Goal: Book appointment/travel/reservation

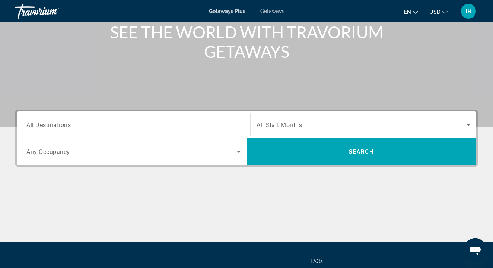
scroll to position [98, 0]
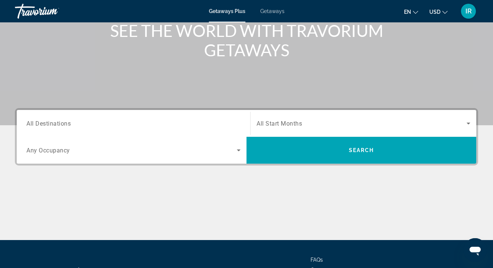
click at [272, 124] on span "All Start Months" at bounding box center [279, 123] width 45 height 7
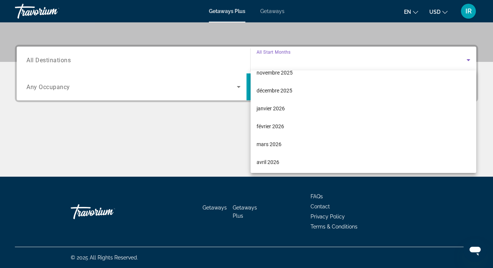
scroll to position [77, 0]
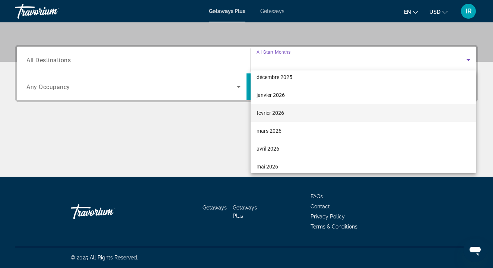
click at [269, 112] on span "février 2026" at bounding box center [271, 112] width 28 height 9
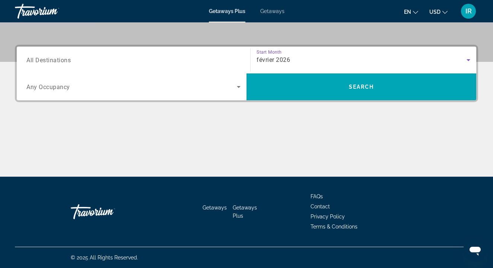
click at [236, 89] on icon "Search widget" at bounding box center [238, 86] width 9 height 9
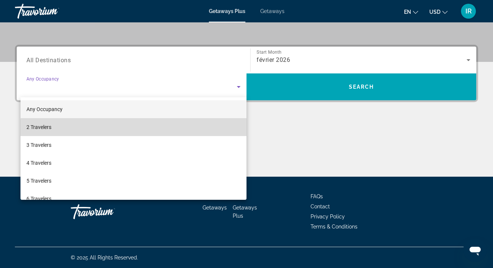
click at [168, 130] on mat-option "2 Travelers" at bounding box center [133, 127] width 226 height 18
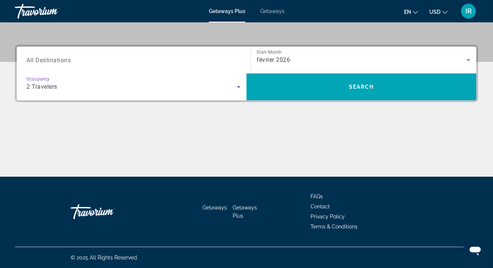
click at [207, 53] on div "Search widget" at bounding box center [133, 60] width 214 height 21
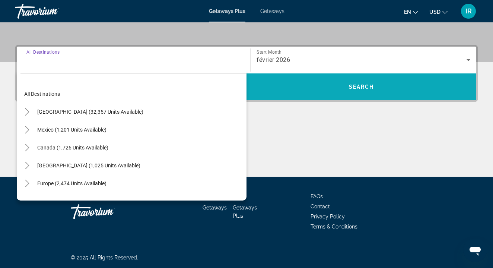
click at [299, 86] on span "Search widget" at bounding box center [362, 87] width 230 height 18
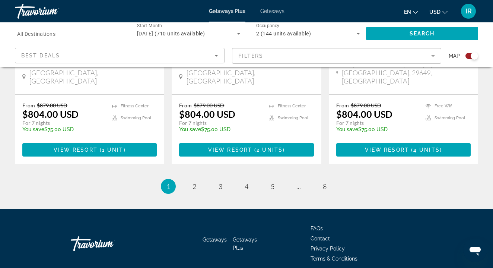
scroll to position [1224, 0]
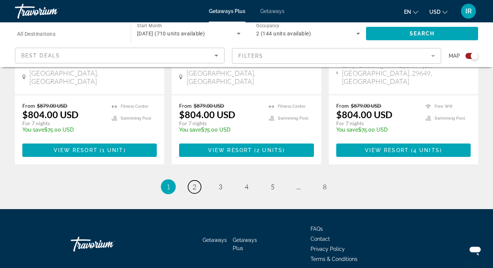
click at [196, 182] on span "2" at bounding box center [195, 186] width 4 height 8
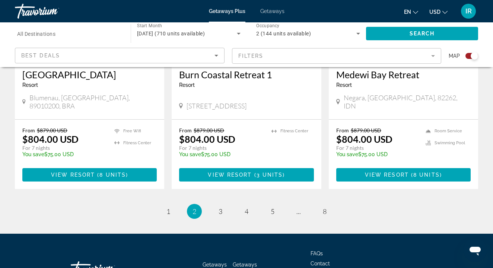
scroll to position [1214, 0]
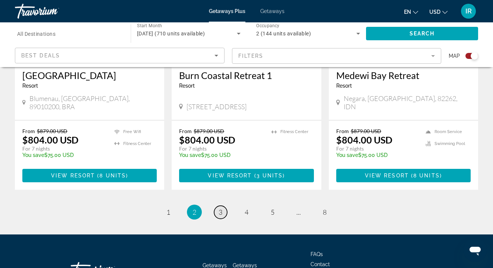
click at [220, 208] on span "3" at bounding box center [221, 212] width 4 height 8
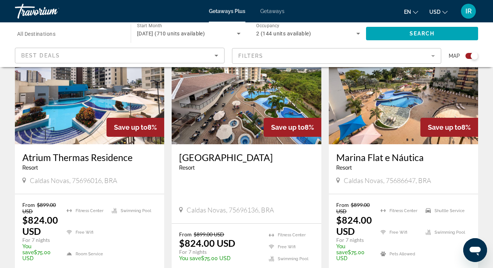
scroll to position [836, 0]
click at [442, 13] on button "USD USD ($) MXN (Mex$) CAD (Can$) GBP (£) EUR (€) AUD (A$) NZD (NZ$) CNY (CN¥)" at bounding box center [438, 11] width 18 height 11
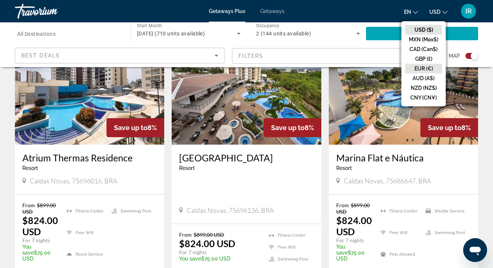
click at [426, 67] on button "EUR (€)" at bounding box center [423, 69] width 37 height 10
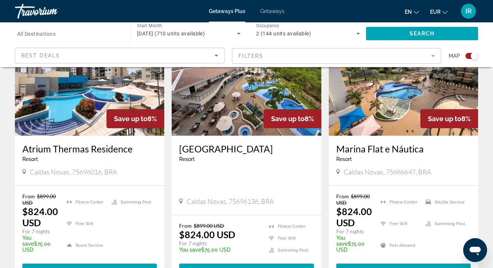
scroll to position [846, 0]
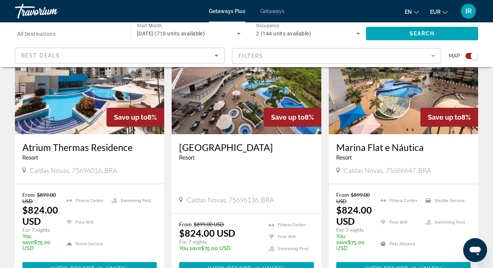
click at [439, 10] on span "EUR" at bounding box center [435, 12] width 10 height 6
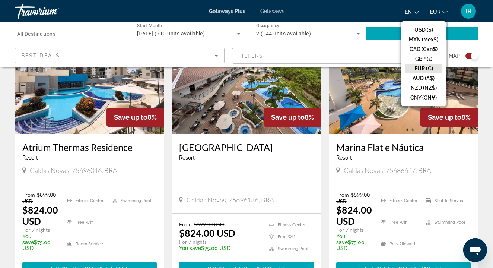
click at [411, 13] on span "en" at bounding box center [408, 12] width 7 height 6
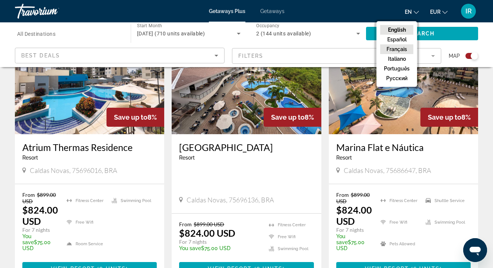
click at [398, 51] on button "Français" at bounding box center [396, 49] width 33 height 10
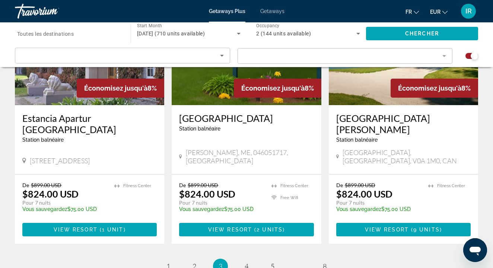
scroll to position [1153, 0]
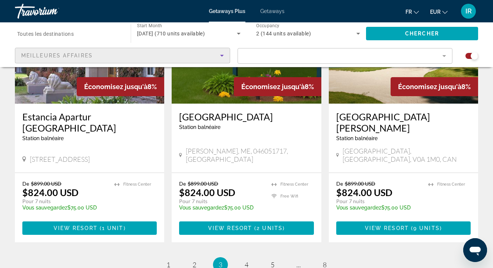
click at [224, 53] on icon "Sort by" at bounding box center [221, 55] width 9 height 9
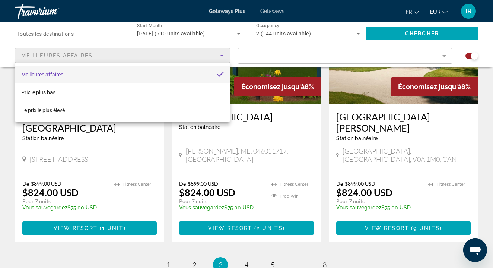
click at [269, 60] on div at bounding box center [246, 134] width 493 height 268
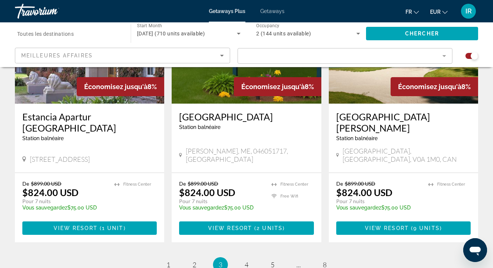
click at [450, 56] on mat-form-field "Filter" at bounding box center [345, 56] width 215 height 16
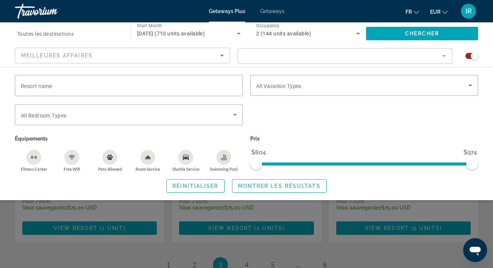
click at [443, 55] on mat-form-field "Filter" at bounding box center [345, 56] width 215 height 16
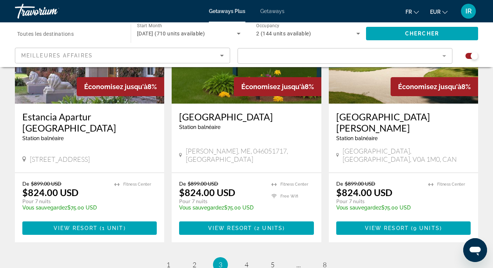
click at [443, 55] on mat-form-field "Filter" at bounding box center [345, 56] width 215 height 16
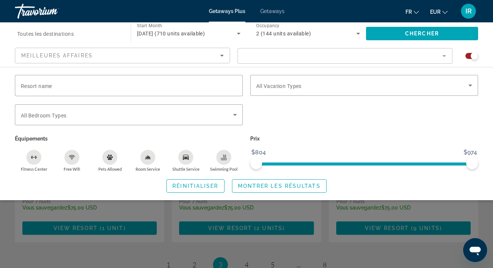
click at [446, 56] on mat-form-field "Filter" at bounding box center [345, 56] width 215 height 16
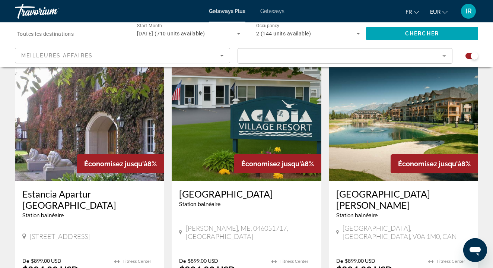
scroll to position [1242, 0]
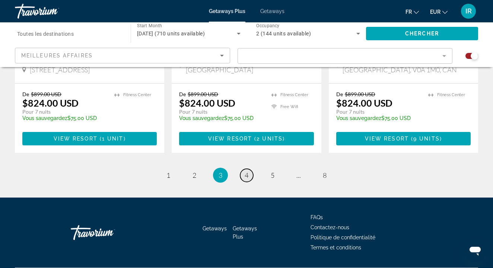
click at [248, 171] on span "4" at bounding box center [247, 175] width 4 height 8
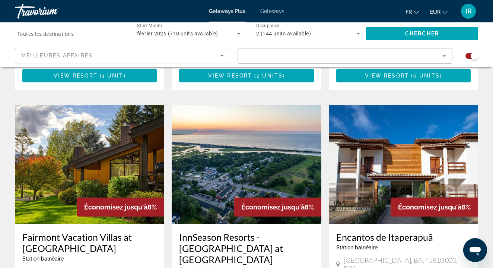
scroll to position [1054, 0]
